Goal: Information Seeking & Learning: Learn about a topic

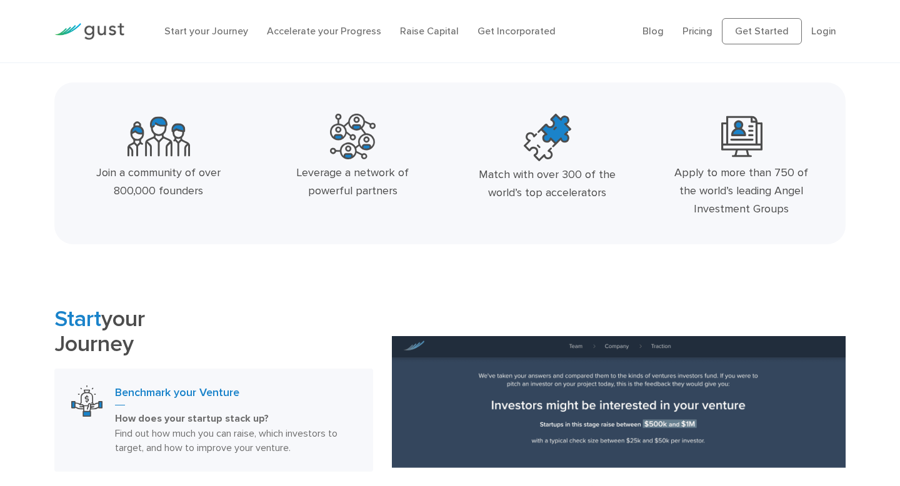
scroll to position [387, 0]
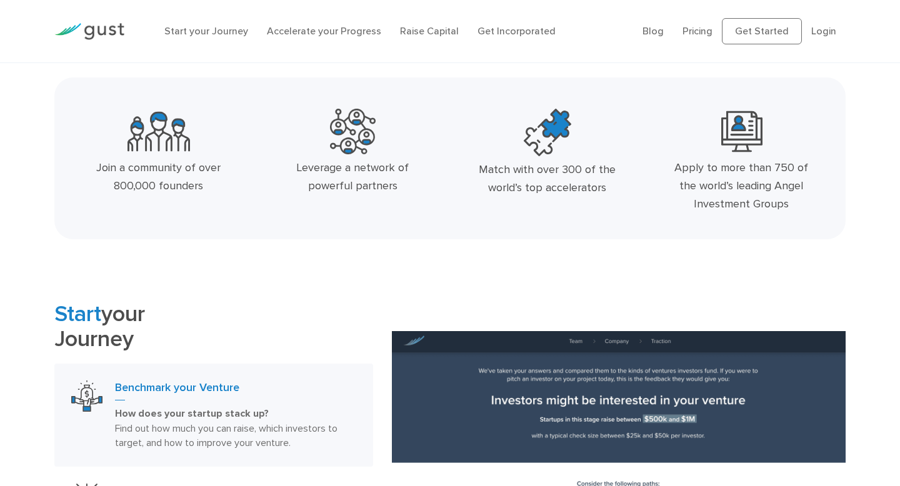
click at [350, 128] on img at bounding box center [353, 132] width 46 height 46
click at [350, 193] on div "Leverage a network of powerful partners" at bounding box center [352, 177] width 141 height 36
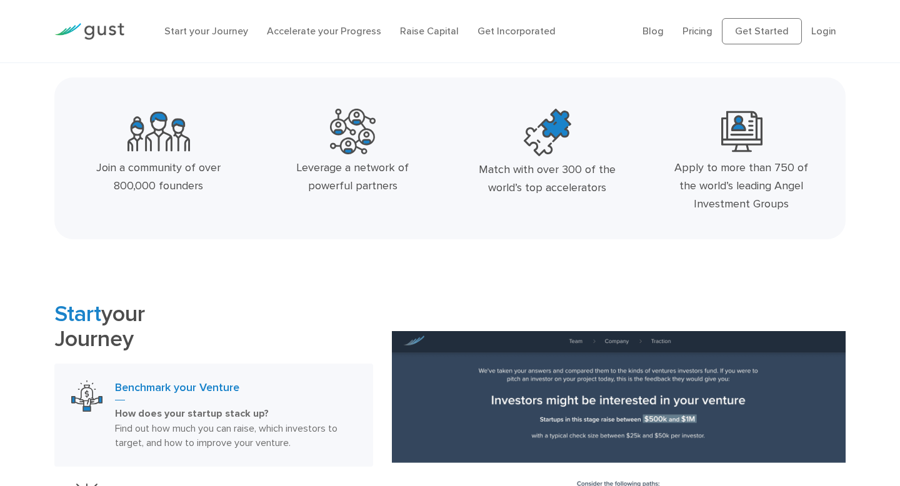
click at [350, 193] on div "Leverage a network of powerful partners" at bounding box center [352, 177] width 141 height 36
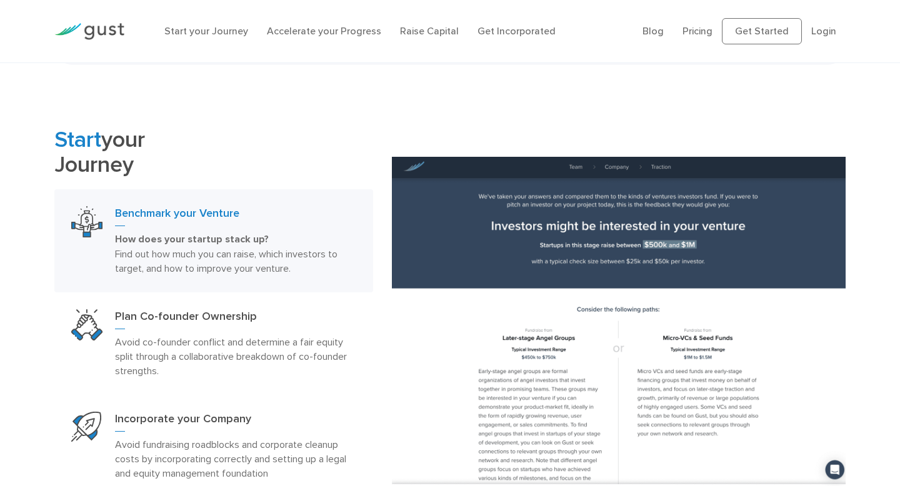
scroll to position [562, 0]
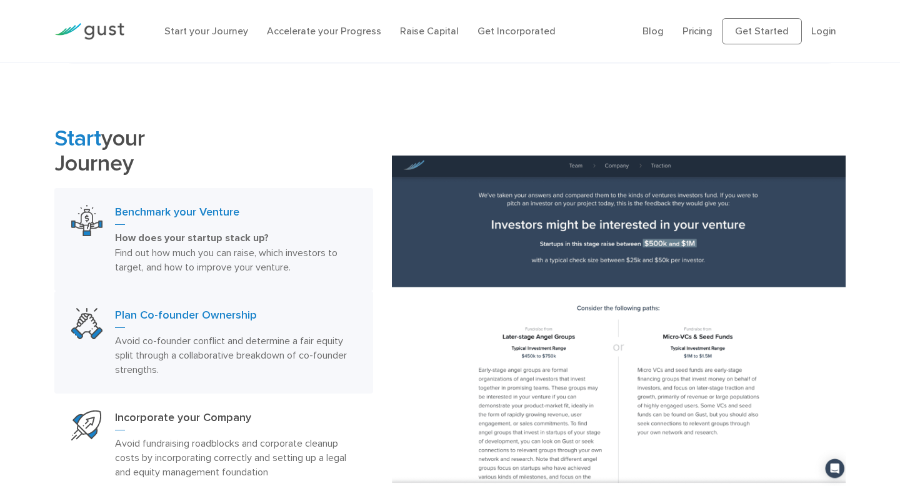
click at [191, 316] on h3 "Plan Co-founder Ownership" at bounding box center [235, 318] width 241 height 20
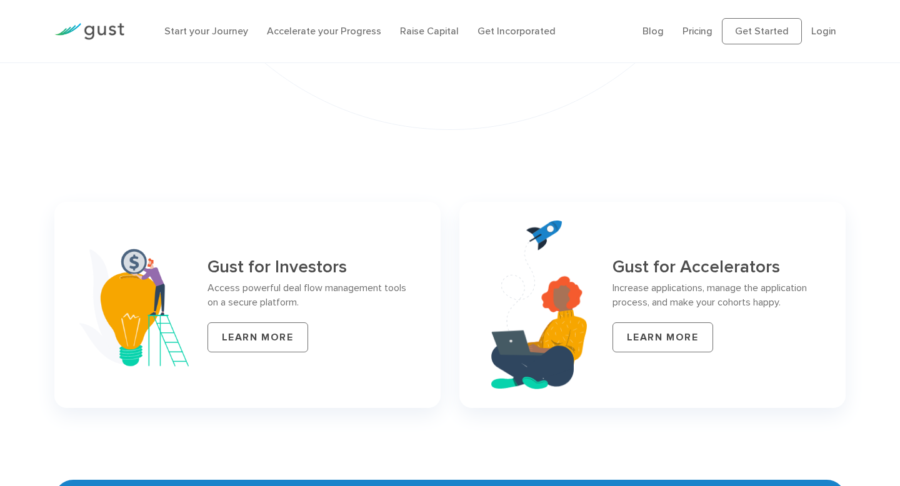
scroll to position [4924, 0]
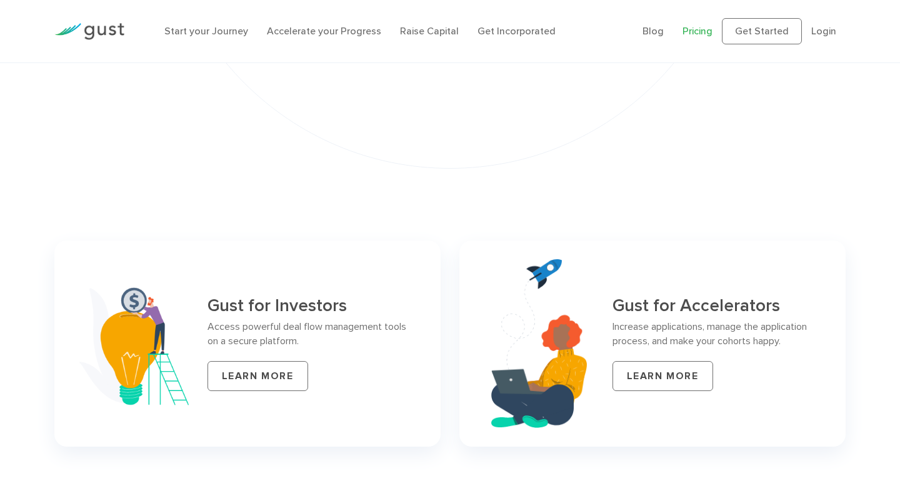
click at [695, 33] on link "Pricing" at bounding box center [697, 31] width 30 height 12
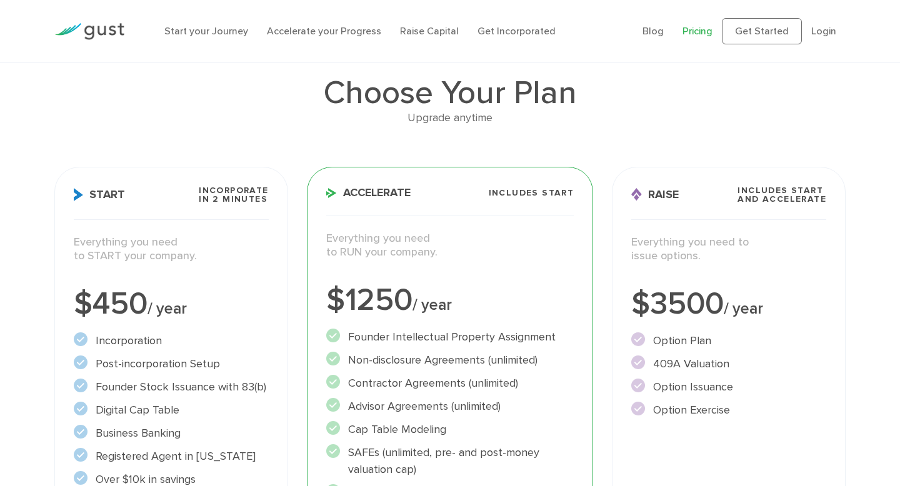
scroll to position [74, 0]
